Goal: Task Accomplishment & Management: Manage account settings

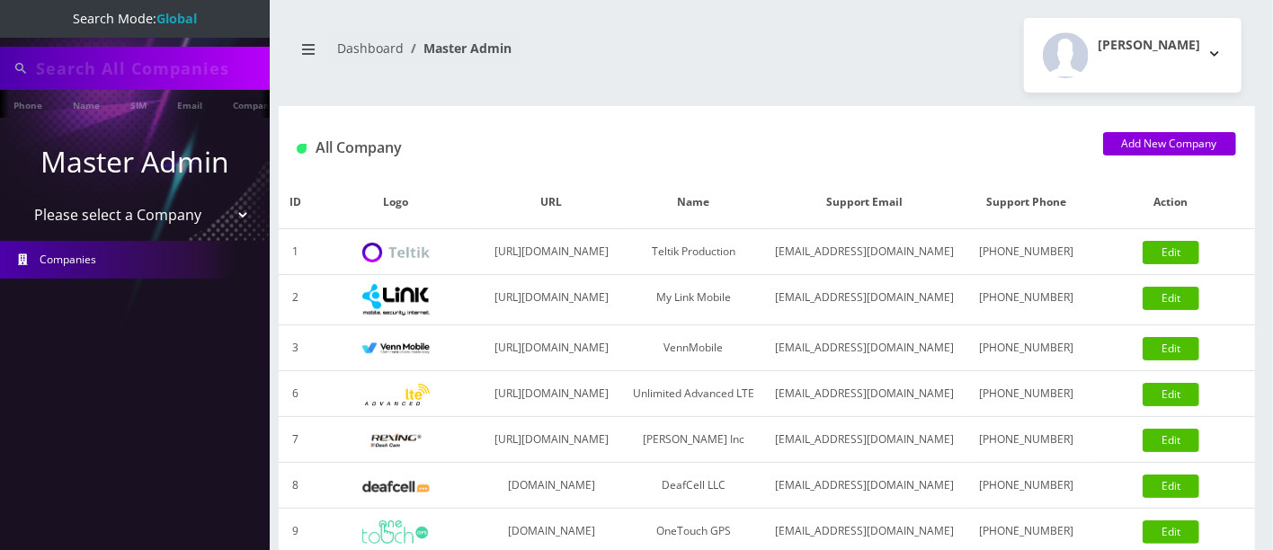
type input "9296171583"
drag, startPoint x: 112, startPoint y: 78, endPoint x: 171, endPoint y: 54, distance: 63.3
click at [112, 78] on input "9296171583" at bounding box center [150, 68] width 229 height 34
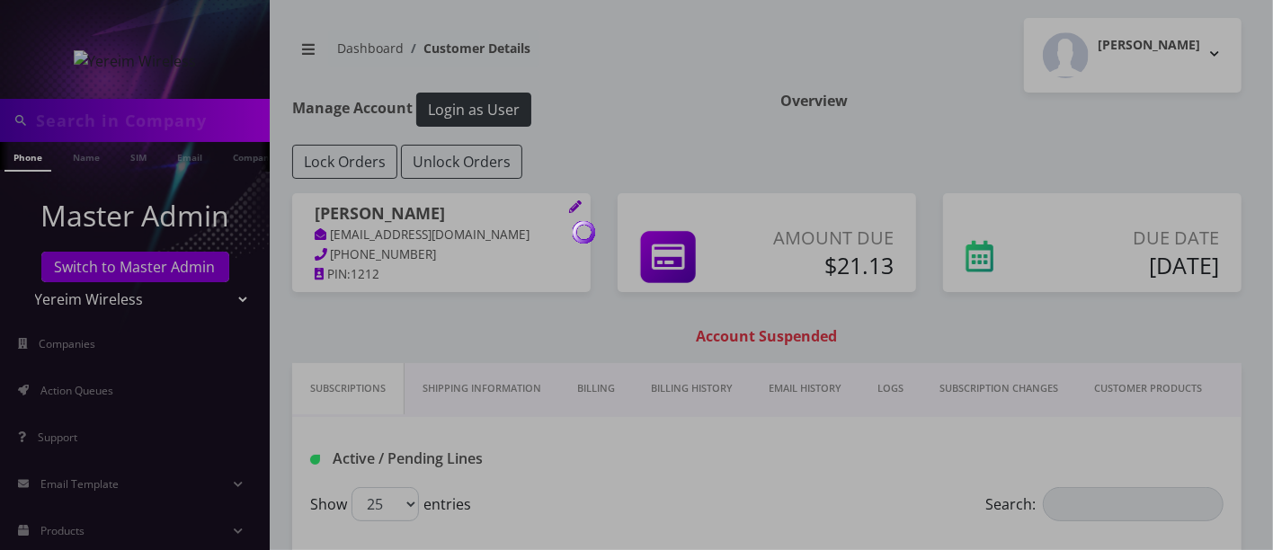
type input "8452138331"
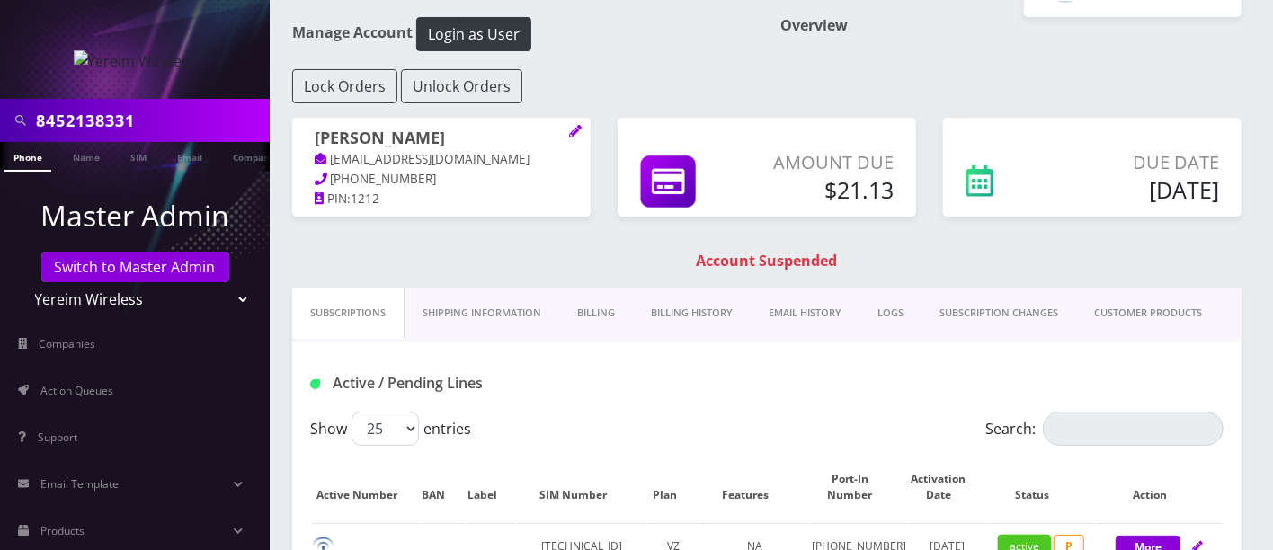
scroll to position [67, 0]
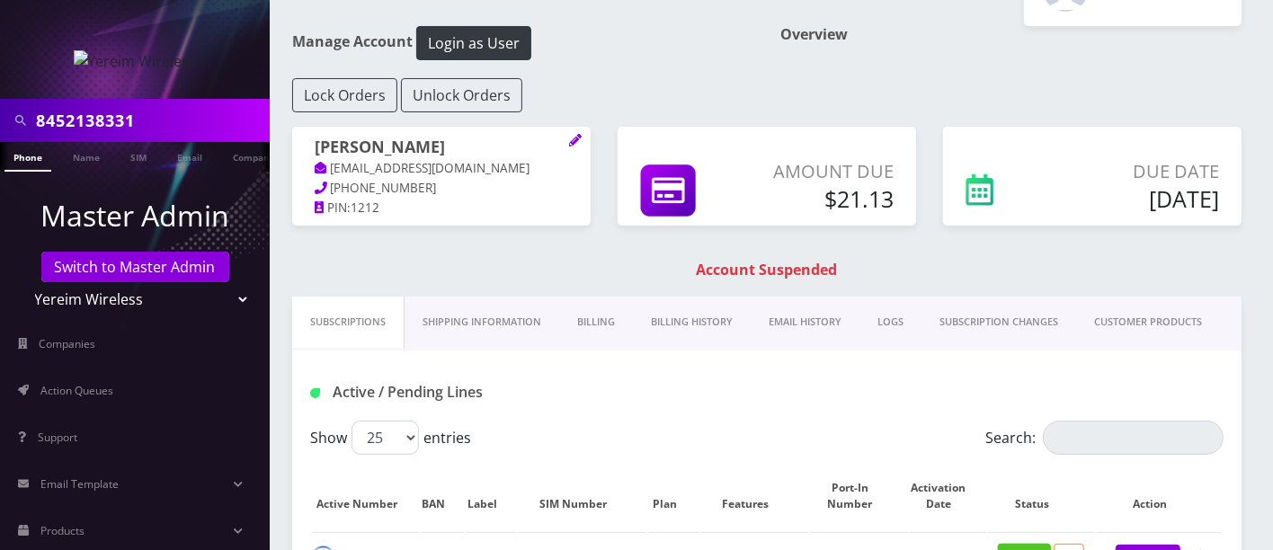
click at [604, 330] on link "Billing" at bounding box center [596, 322] width 74 height 51
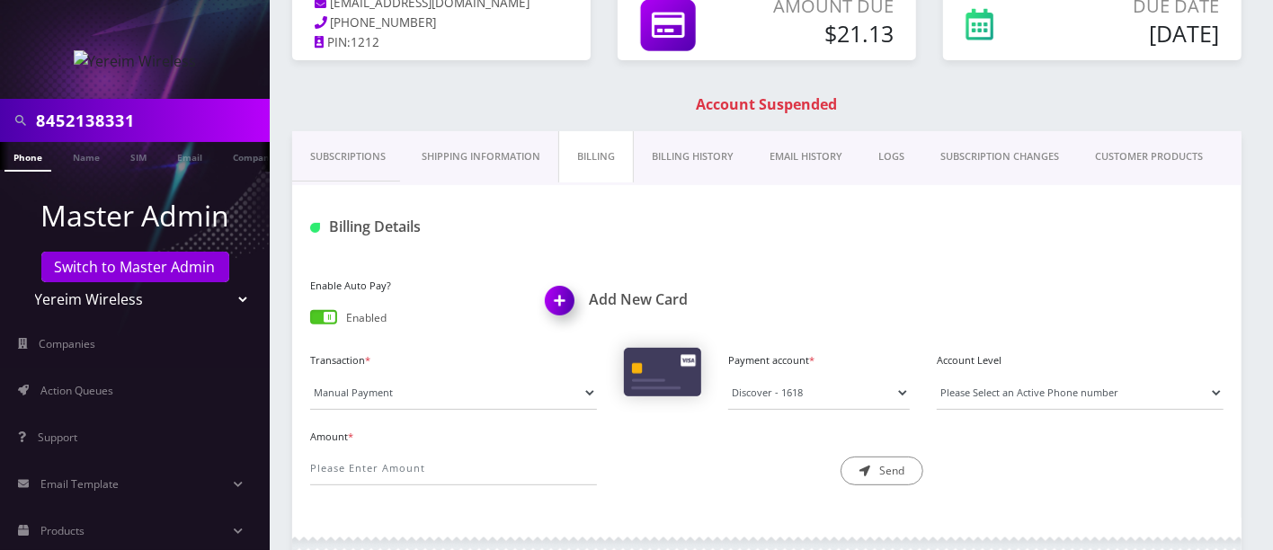
scroll to position [240, 0]
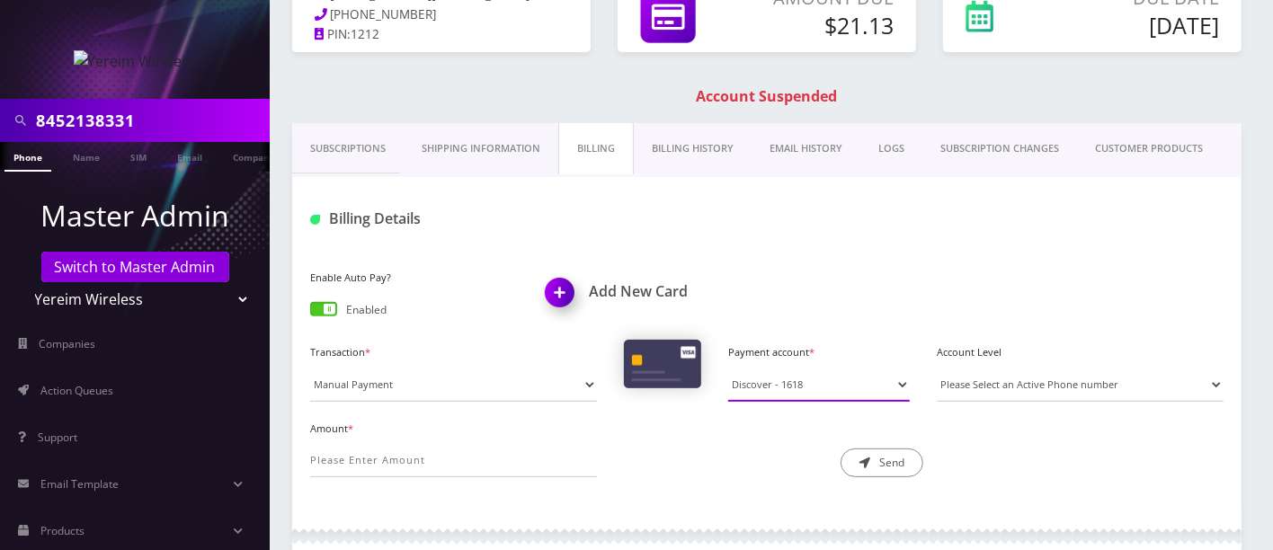
click at [856, 387] on select "Discover - 1618" at bounding box center [819, 385] width 182 height 34
click at [1037, 379] on select "Please Select an Active Phone number 8452138331" at bounding box center [1080, 385] width 287 height 34
select select "151595"
click at [937, 368] on select "Please Select an Active Phone number 8452138331" at bounding box center [1080, 385] width 287 height 34
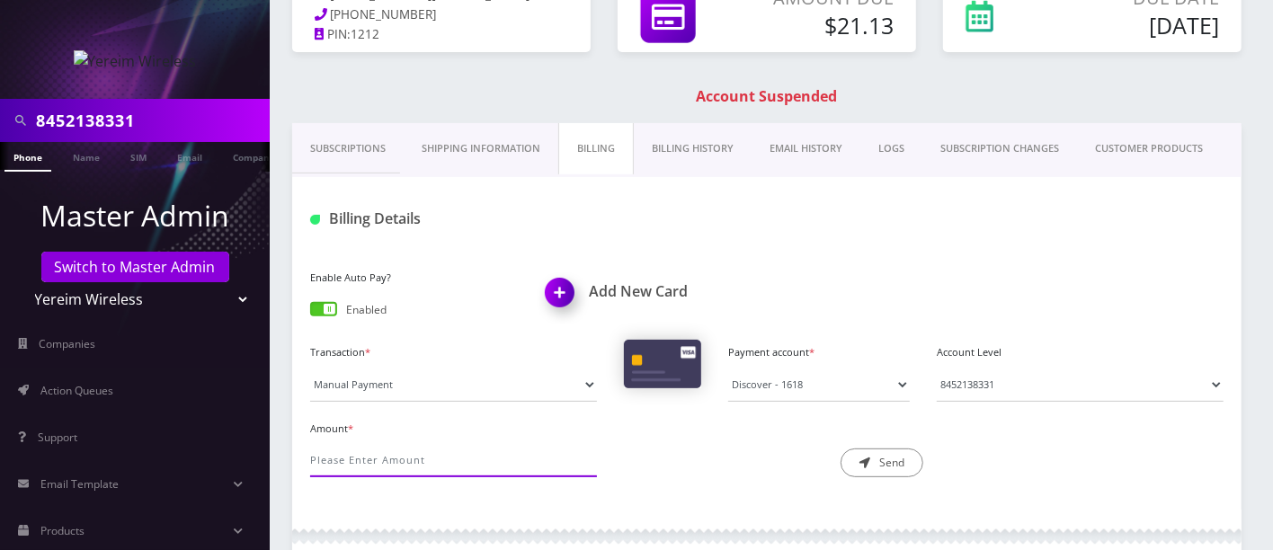
click at [556, 463] on input "Amount *" at bounding box center [453, 460] width 287 height 34
type input "21.13"
click at [867, 453] on button "Send" at bounding box center [882, 463] width 83 height 29
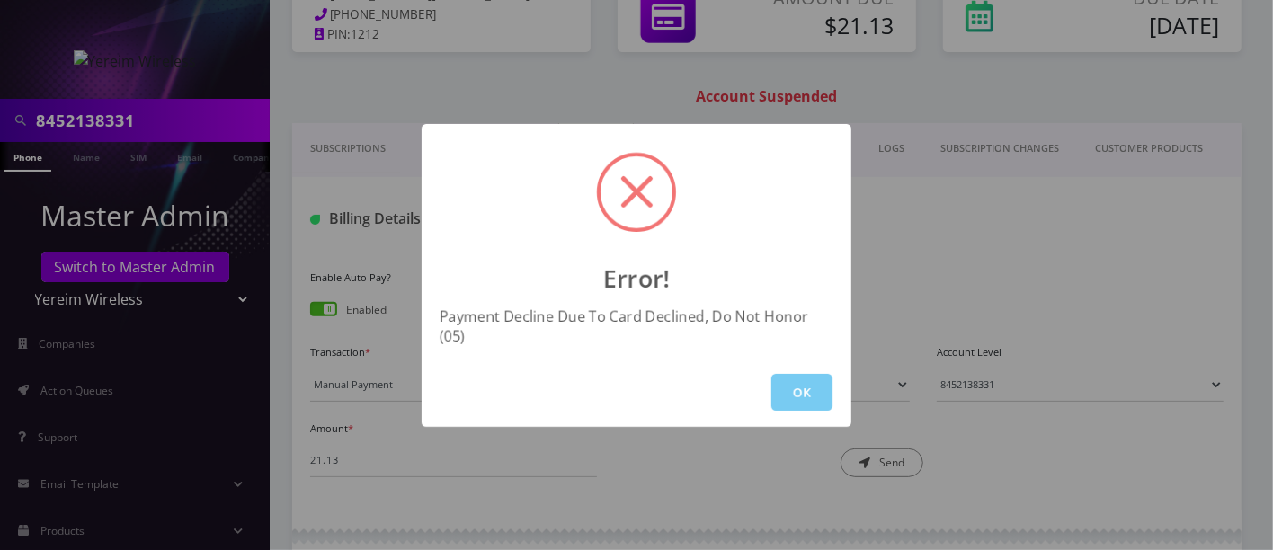
click at [801, 387] on button "OK" at bounding box center [801, 392] width 61 height 37
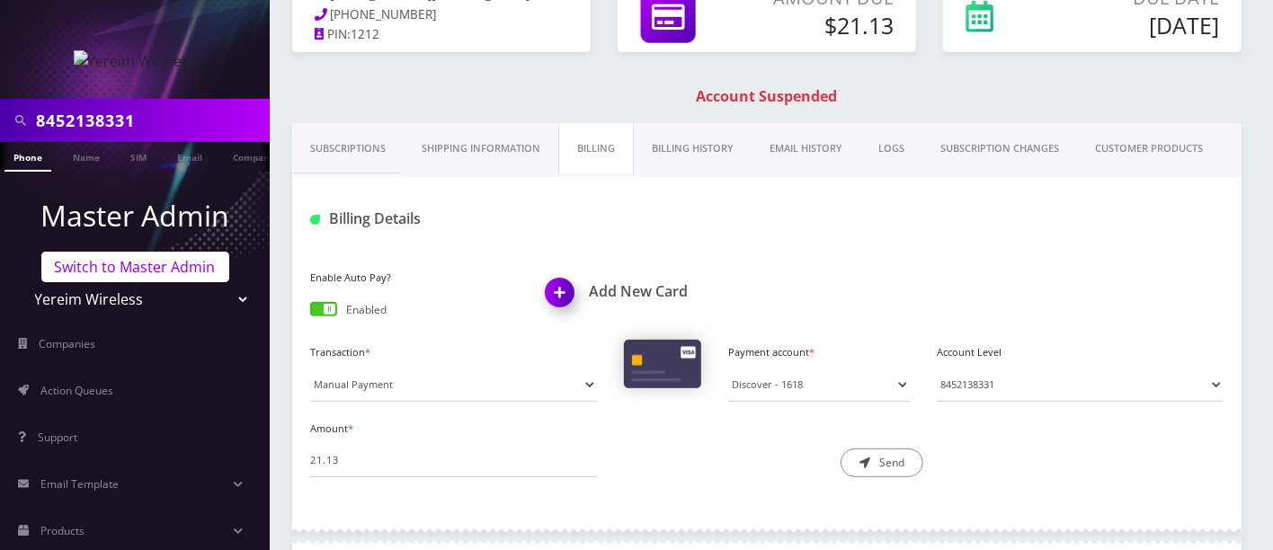
click at [146, 263] on link "Switch to Master Admin" at bounding box center [135, 267] width 188 height 31
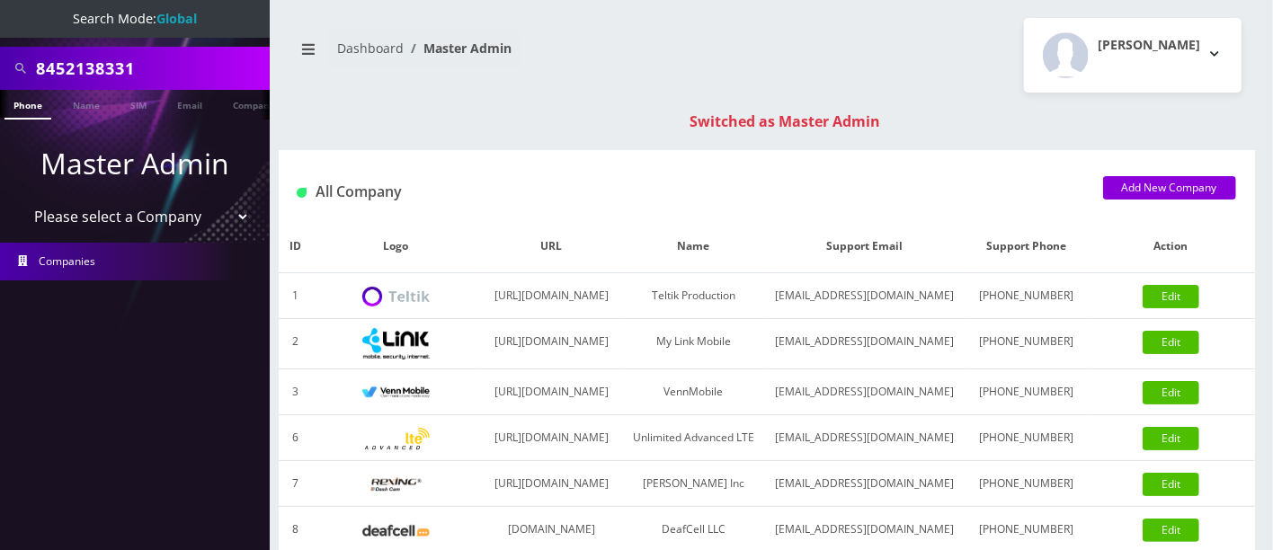
click at [180, 66] on input "8452138331" at bounding box center [150, 68] width 229 height 34
type input "8"
click at [152, 79] on input "text" at bounding box center [150, 68] width 229 height 34
click at [143, 62] on input "text" at bounding box center [150, 68] width 229 height 34
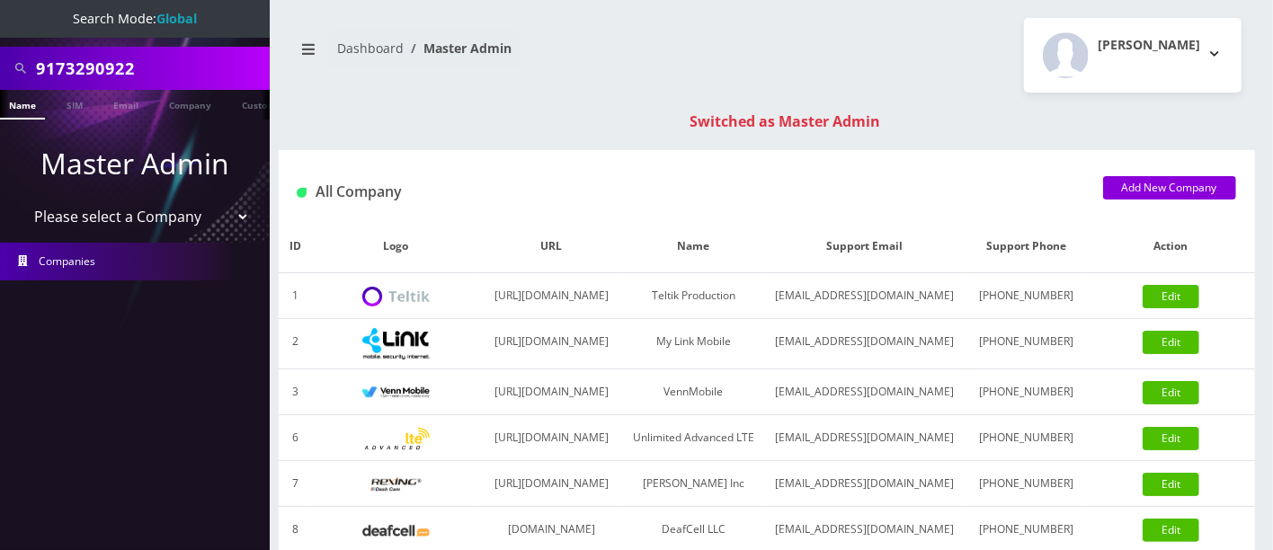
type input "9173290922"
click at [25, 104] on link "Phone" at bounding box center [27, 105] width 47 height 30
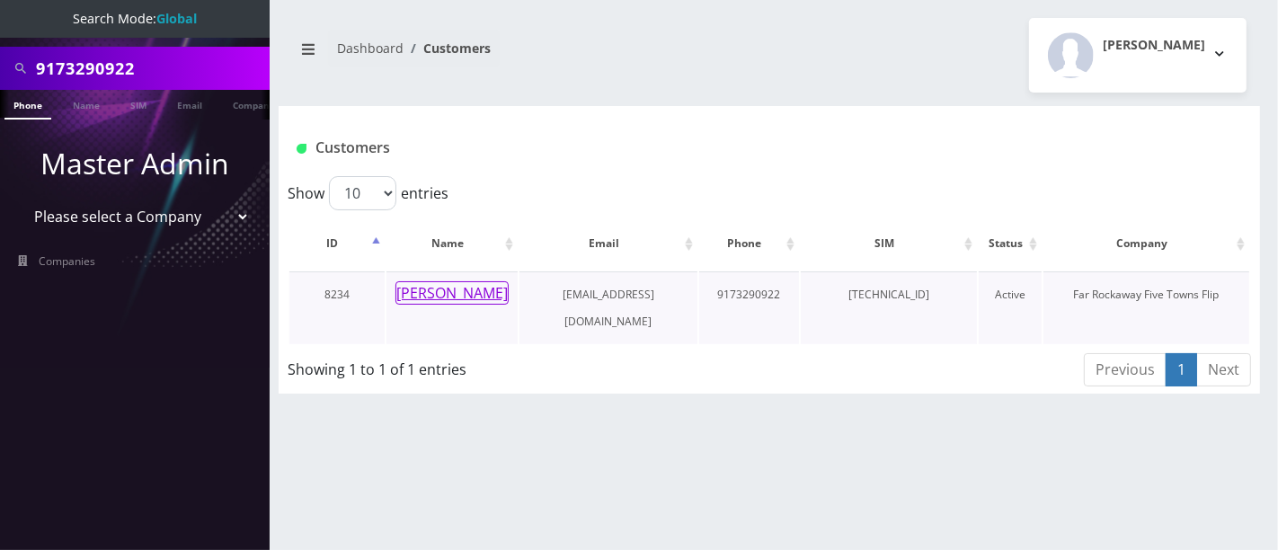
click at [454, 298] on button "[PERSON_NAME]" at bounding box center [452, 292] width 113 height 23
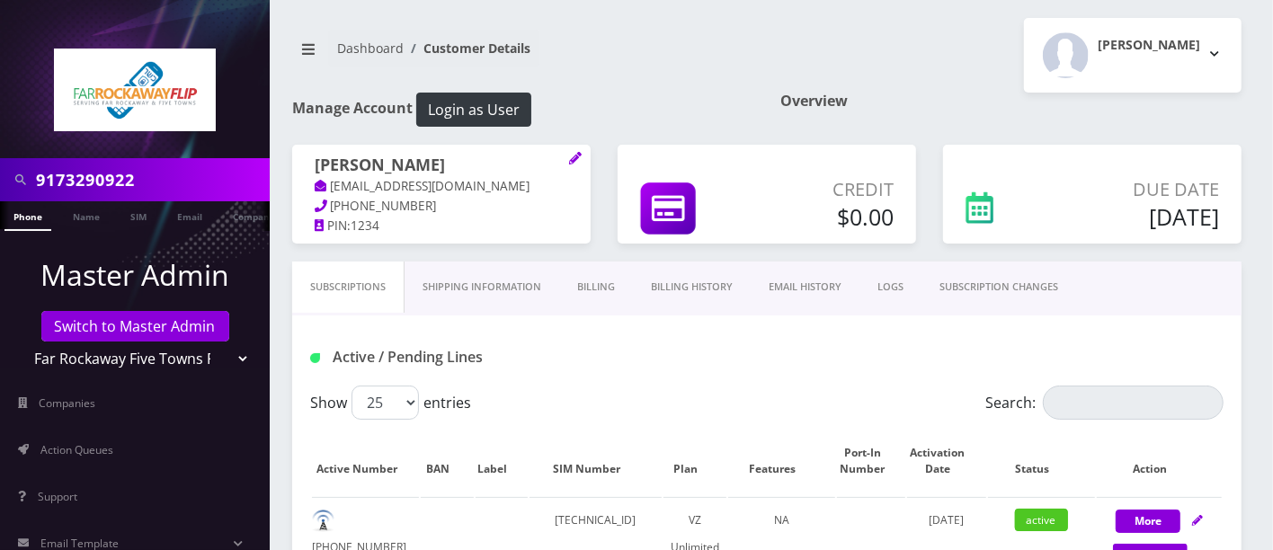
click at [905, 286] on link "LOGS" at bounding box center [890, 287] width 62 height 51
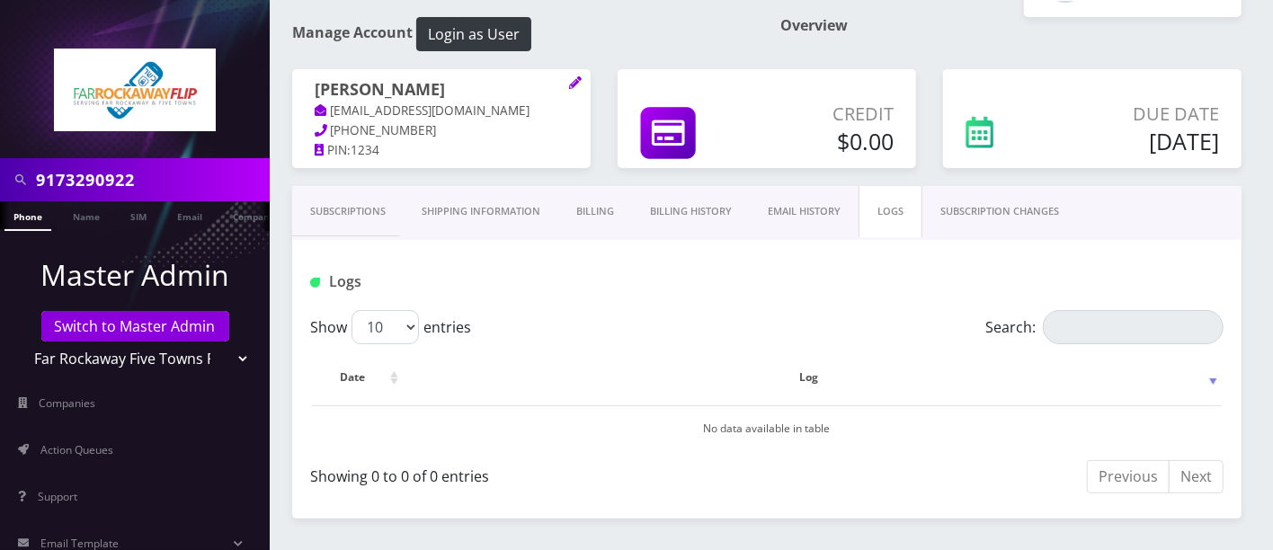
scroll to position [128, 0]
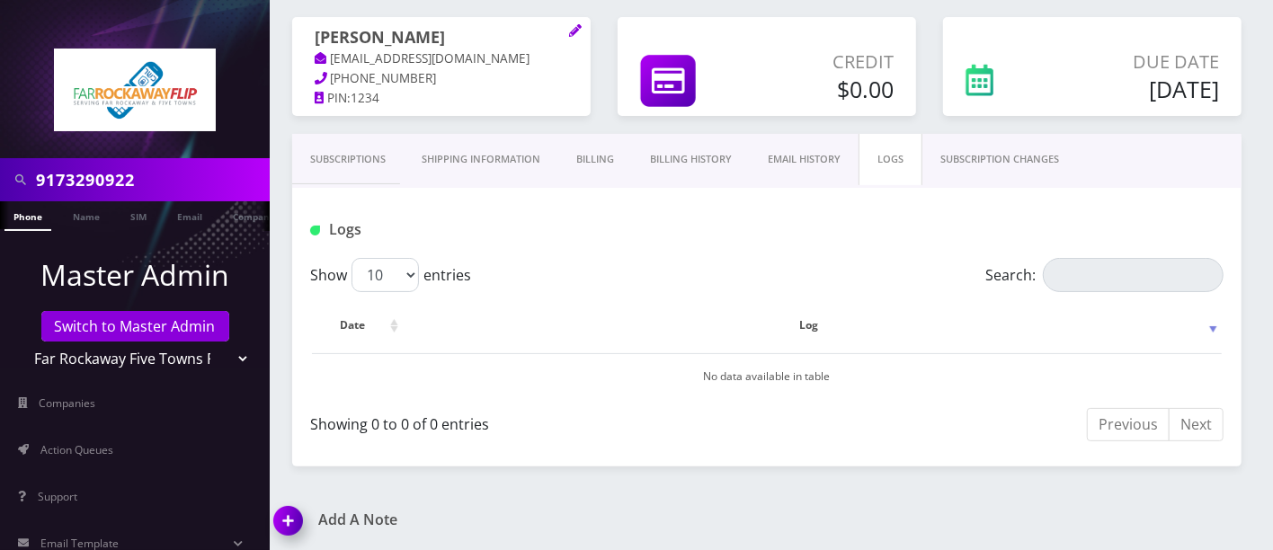
click at [292, 517] on img at bounding box center [291, 527] width 53 height 53
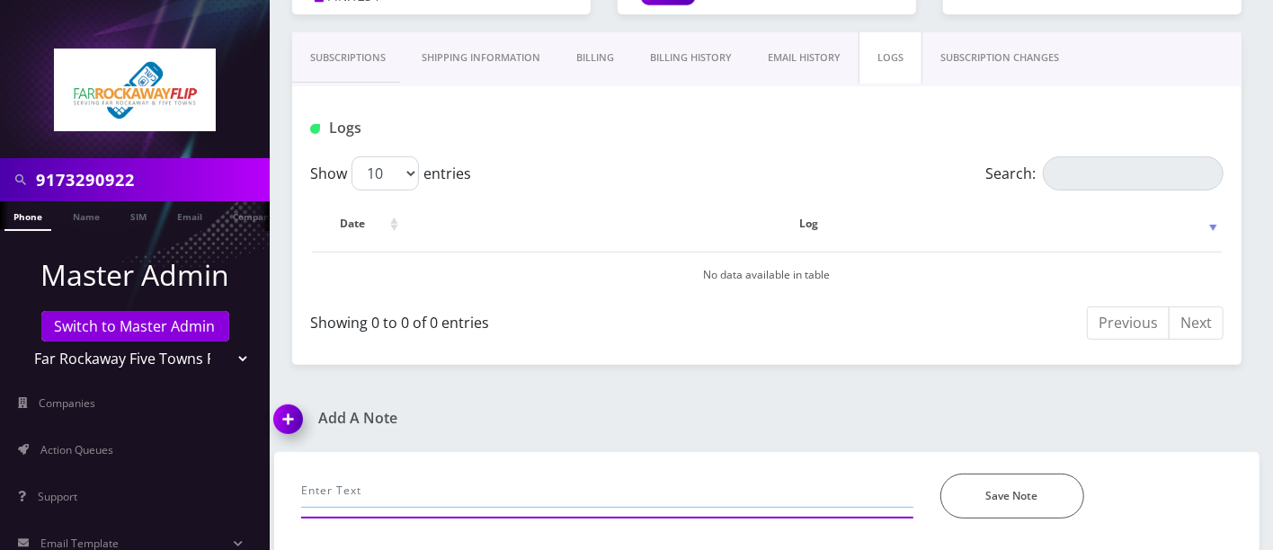
click at [388, 489] on input "text" at bounding box center [607, 491] width 612 height 34
click at [348, 492] on input "rtebele@gmail.com" at bounding box center [607, 491] width 612 height 34
click at [523, 482] on input "rtebele123@gmail.com" at bounding box center [607, 491] width 612 height 34
type input "rtebele123@gmail.com"
